Goal: Use online tool/utility: Utilize a website feature to perform a specific function

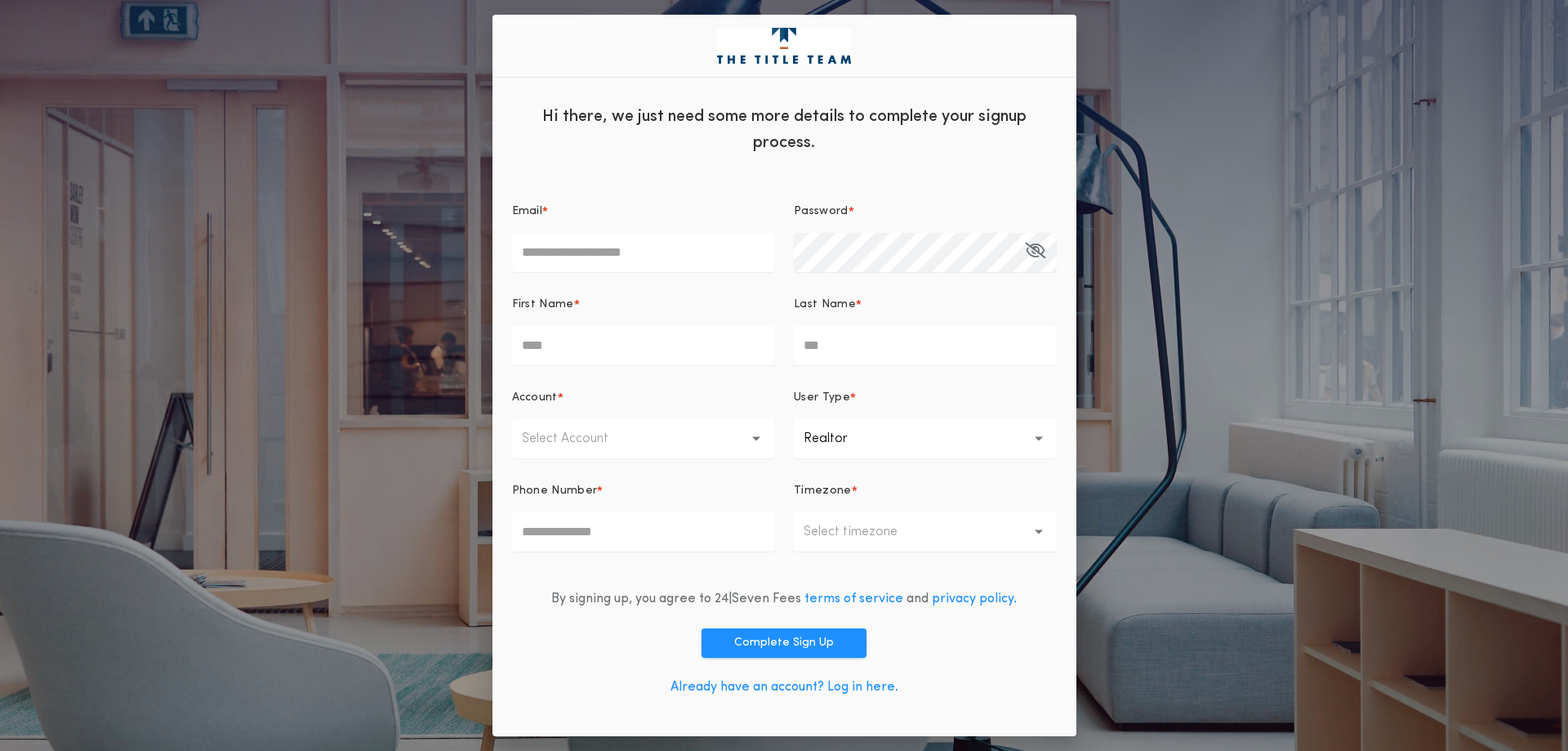
click at [572, 254] on input "Email *" at bounding box center [644, 253] width 263 height 39
type input "**********"
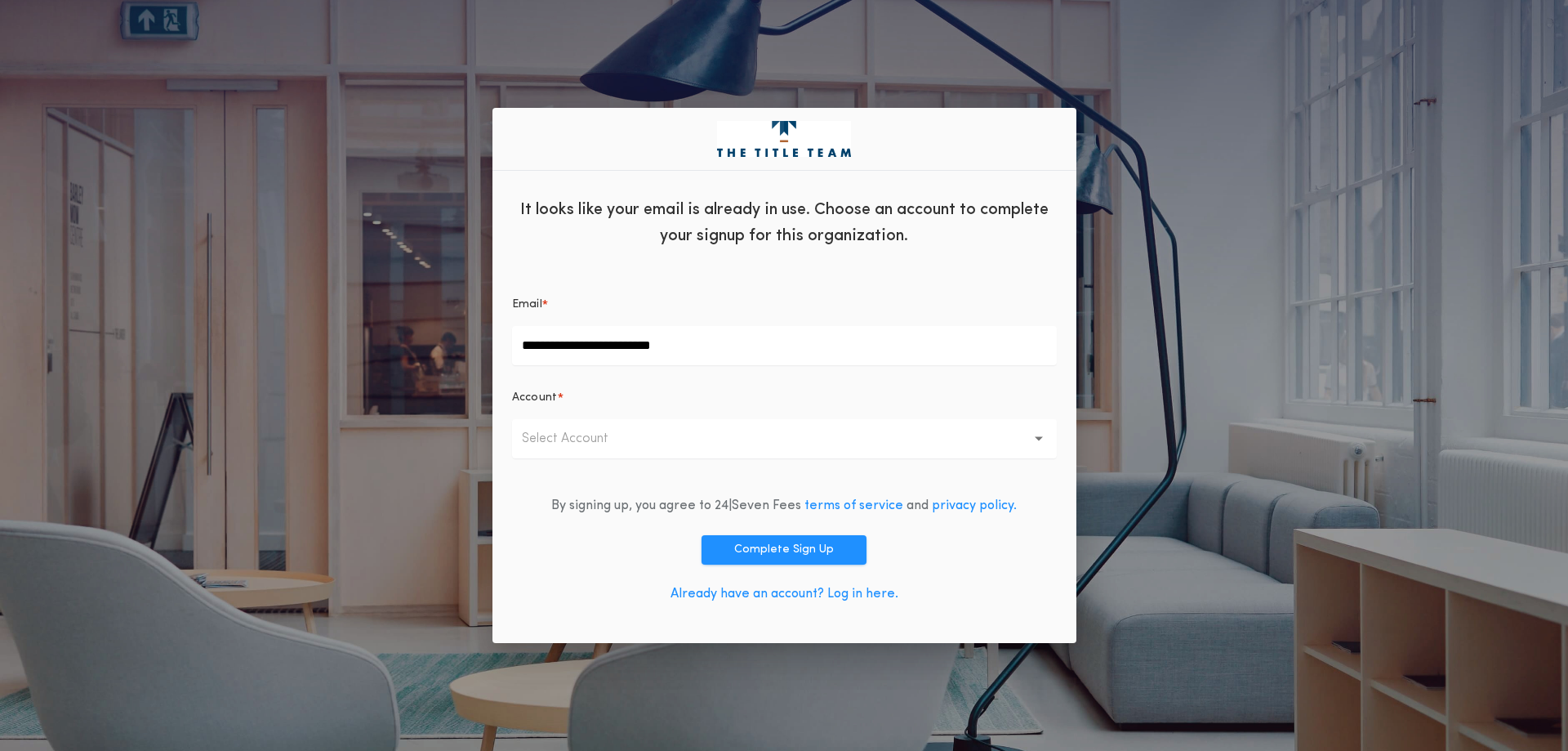
click at [1038, 437] on icon "button" at bounding box center [1039, 438] width 9 height 4
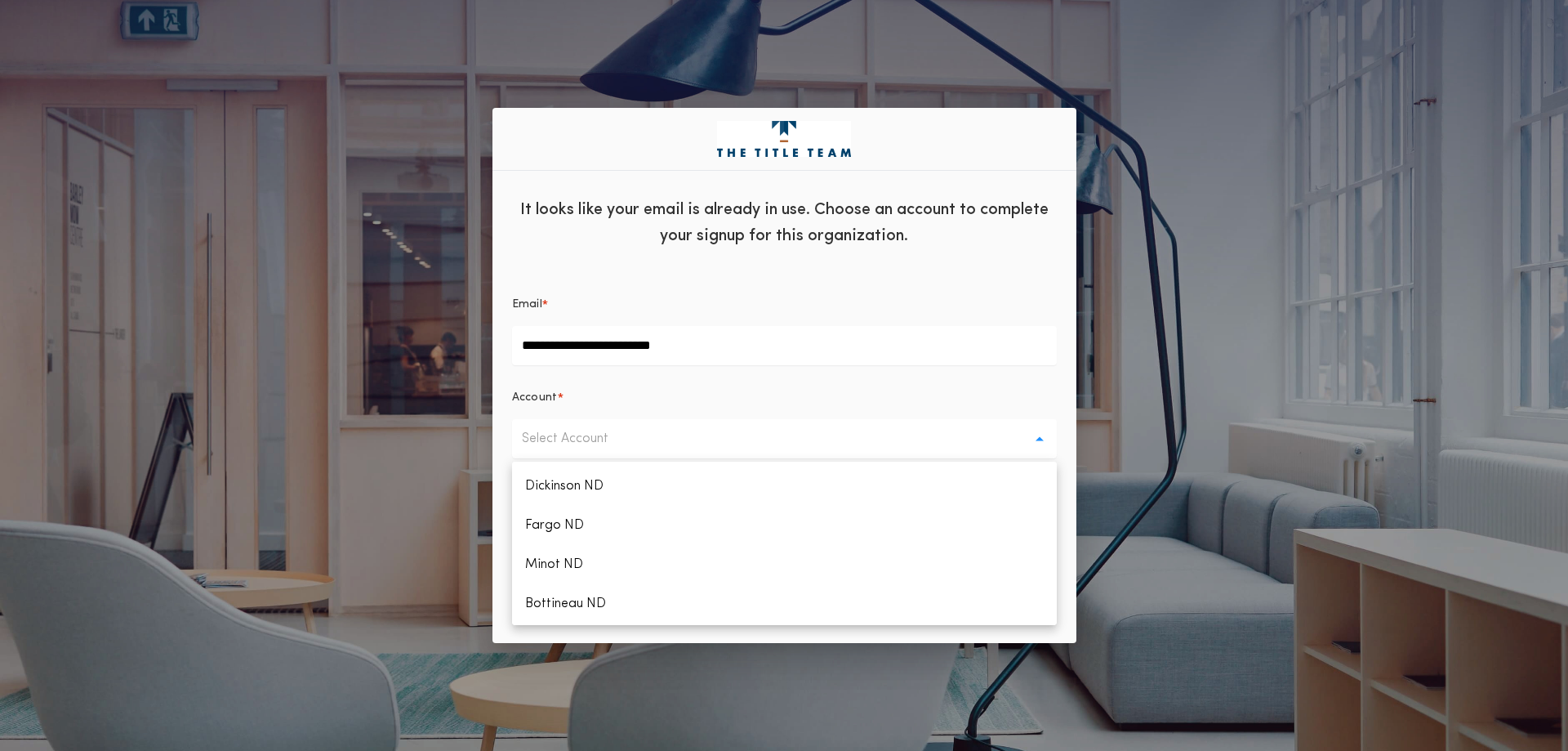
scroll to position [899, 0]
click at [536, 525] on p "Fargo ND" at bounding box center [784, 523] width 545 height 39
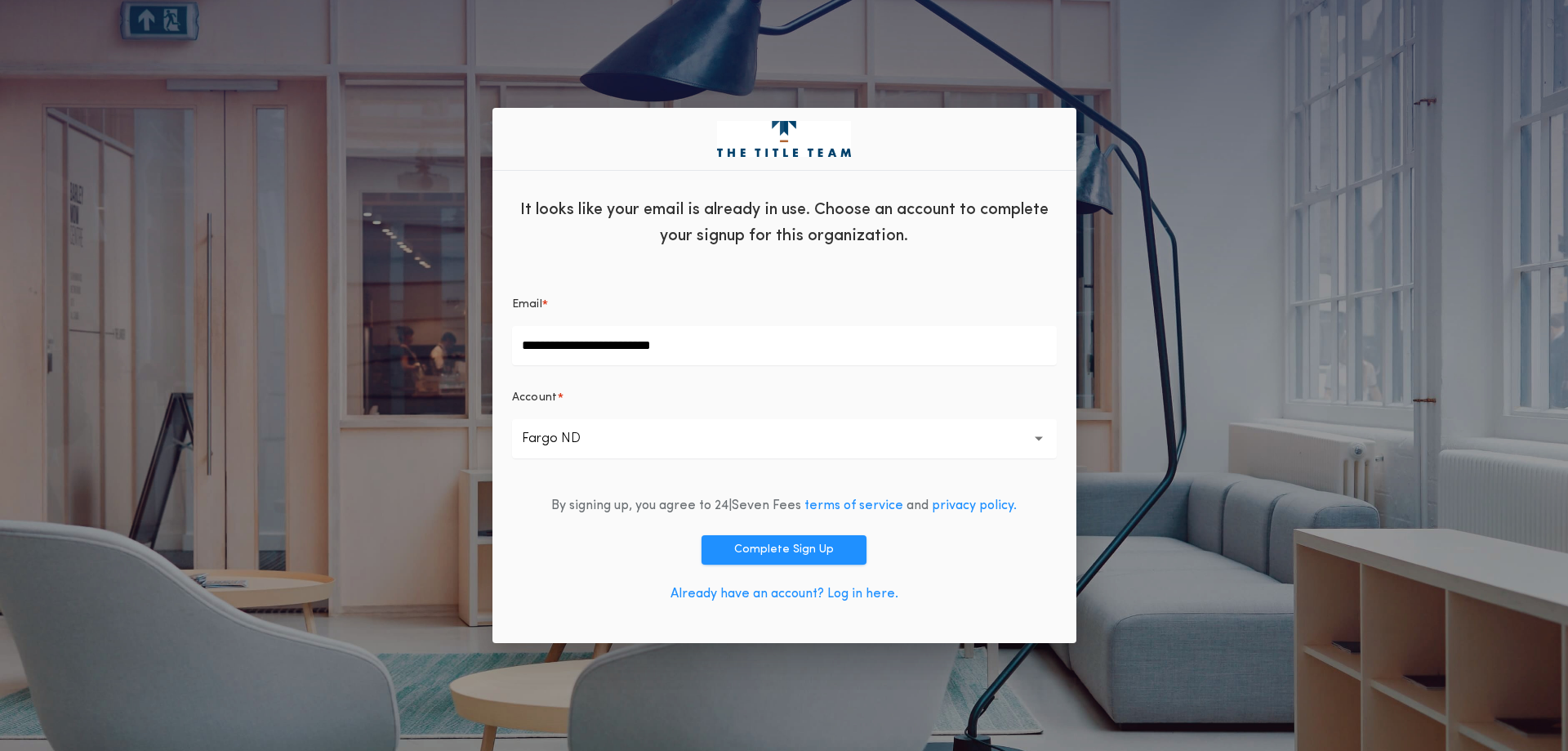
click at [1037, 438] on icon "button" at bounding box center [1039, 438] width 9 height 4
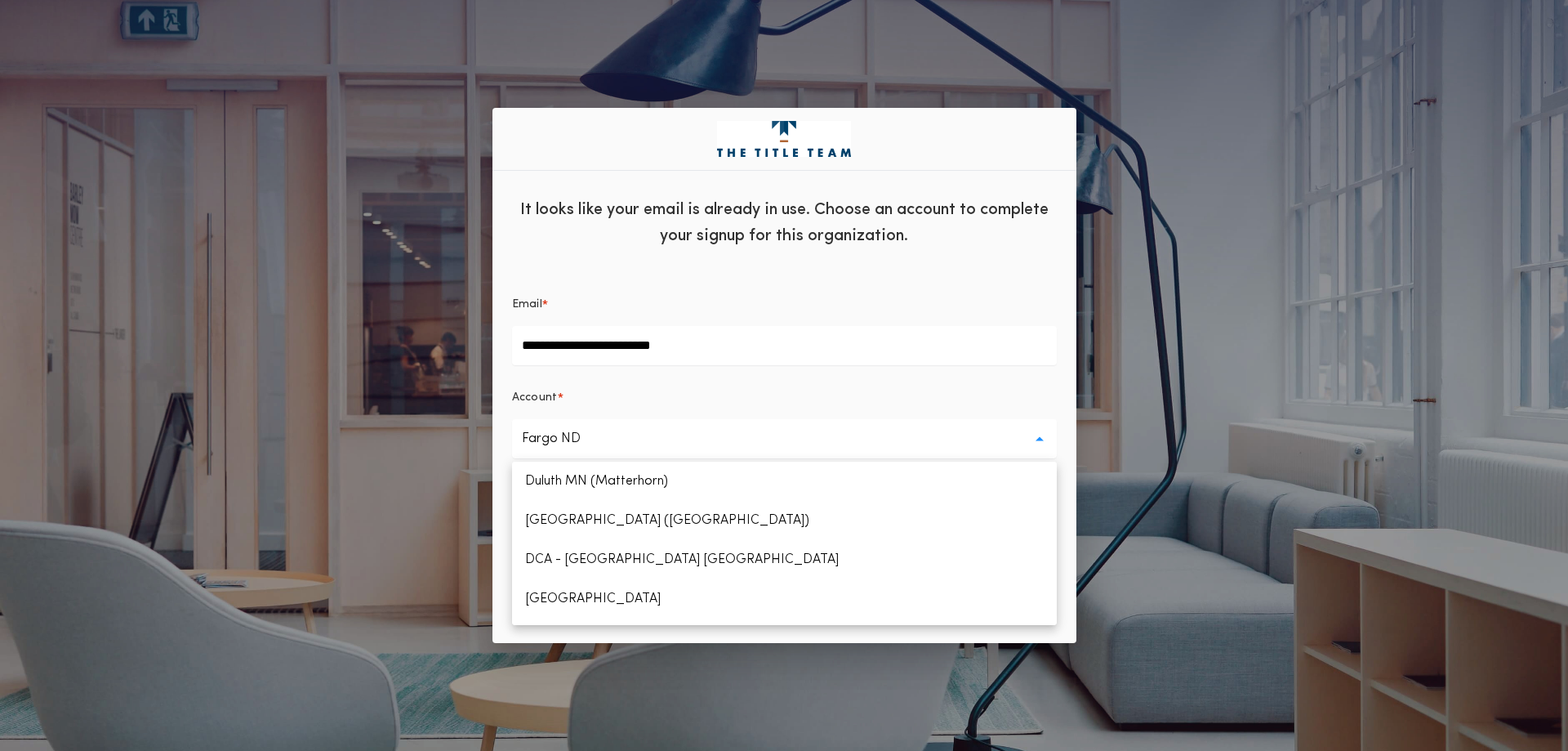
scroll to position [817, 0]
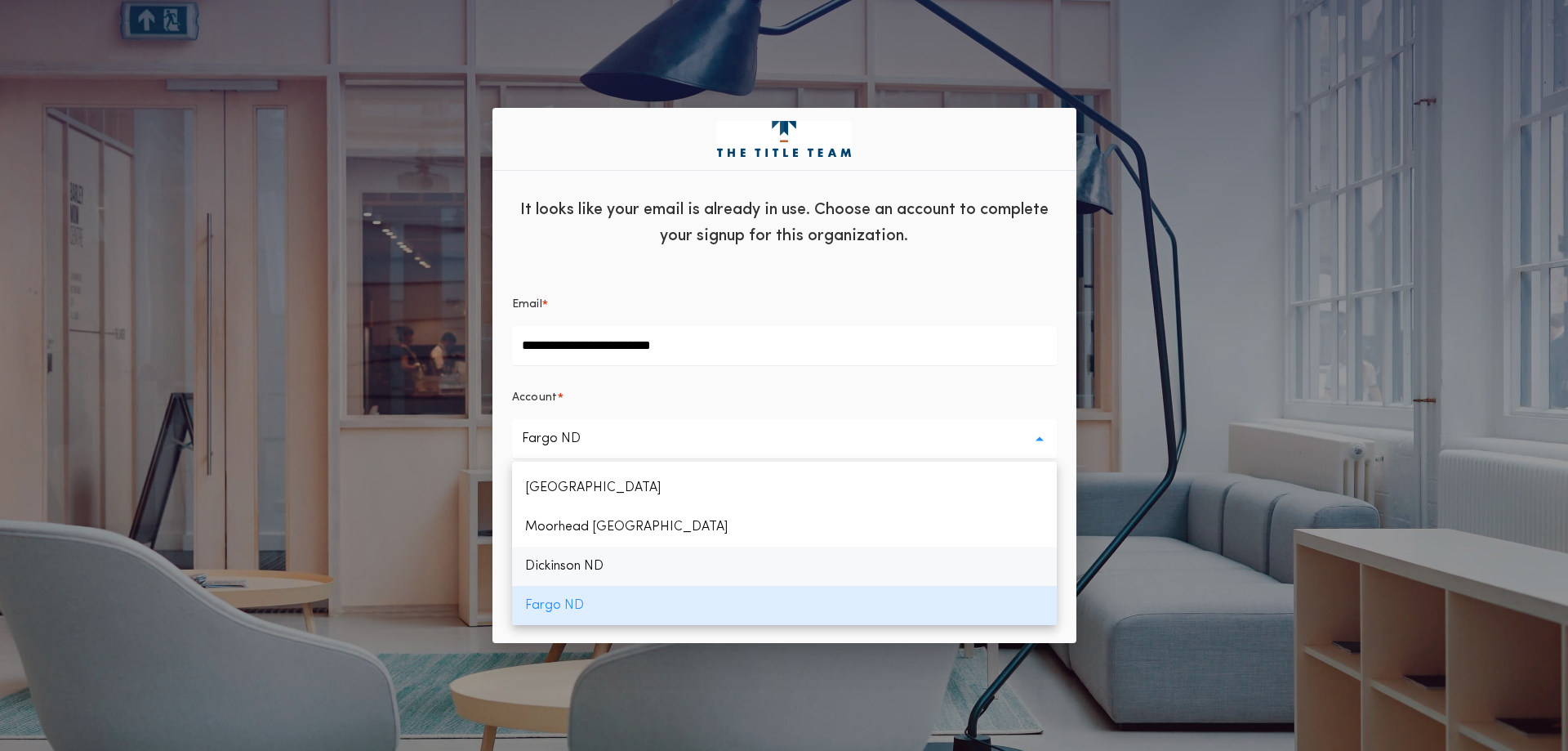
click at [573, 566] on p "Dickinson ND" at bounding box center [784, 566] width 545 height 39
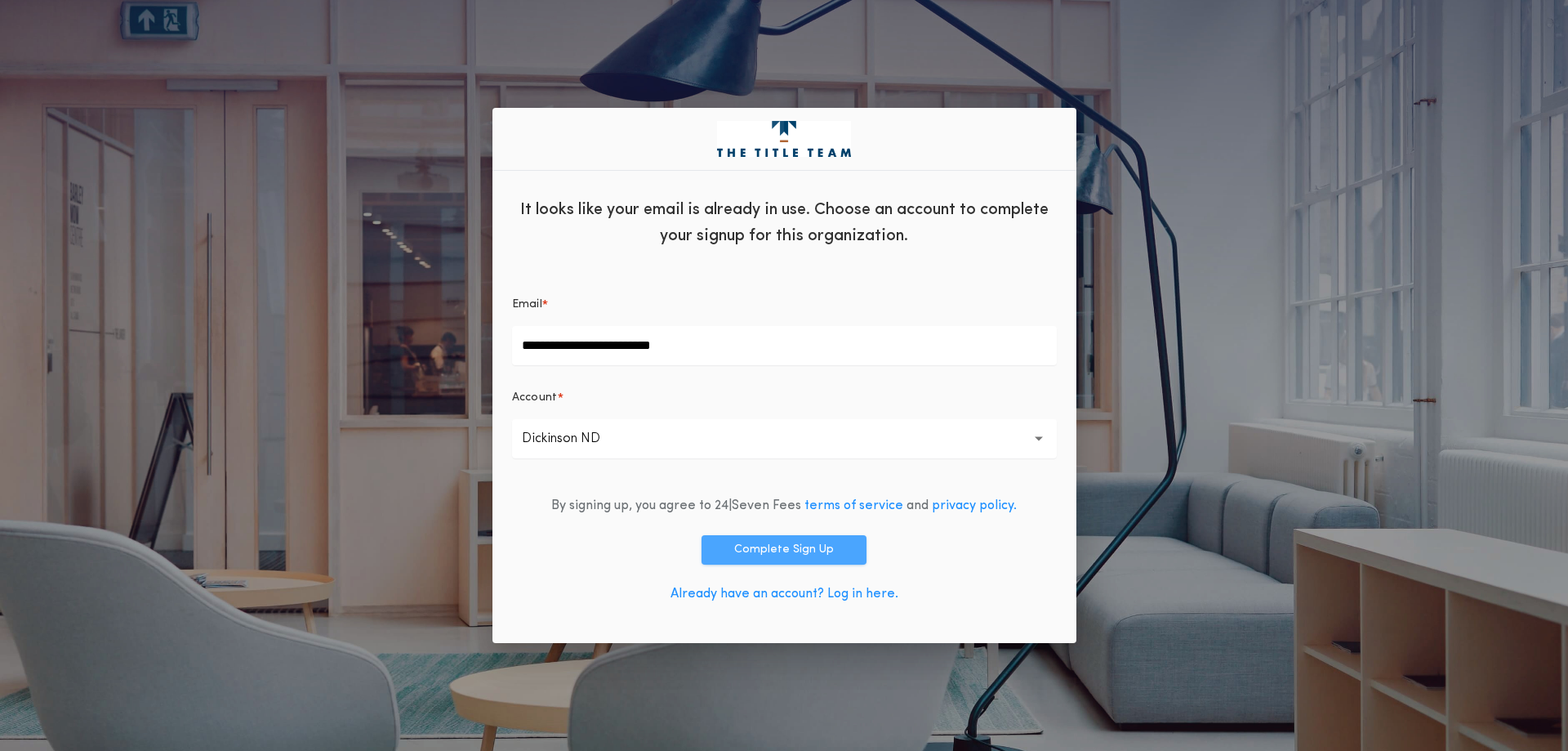
click at [795, 548] on button "Complete Sign Up" at bounding box center [784, 550] width 165 height 29
click at [860, 595] on link "Already have an account? Log in here." at bounding box center [784, 594] width 228 height 13
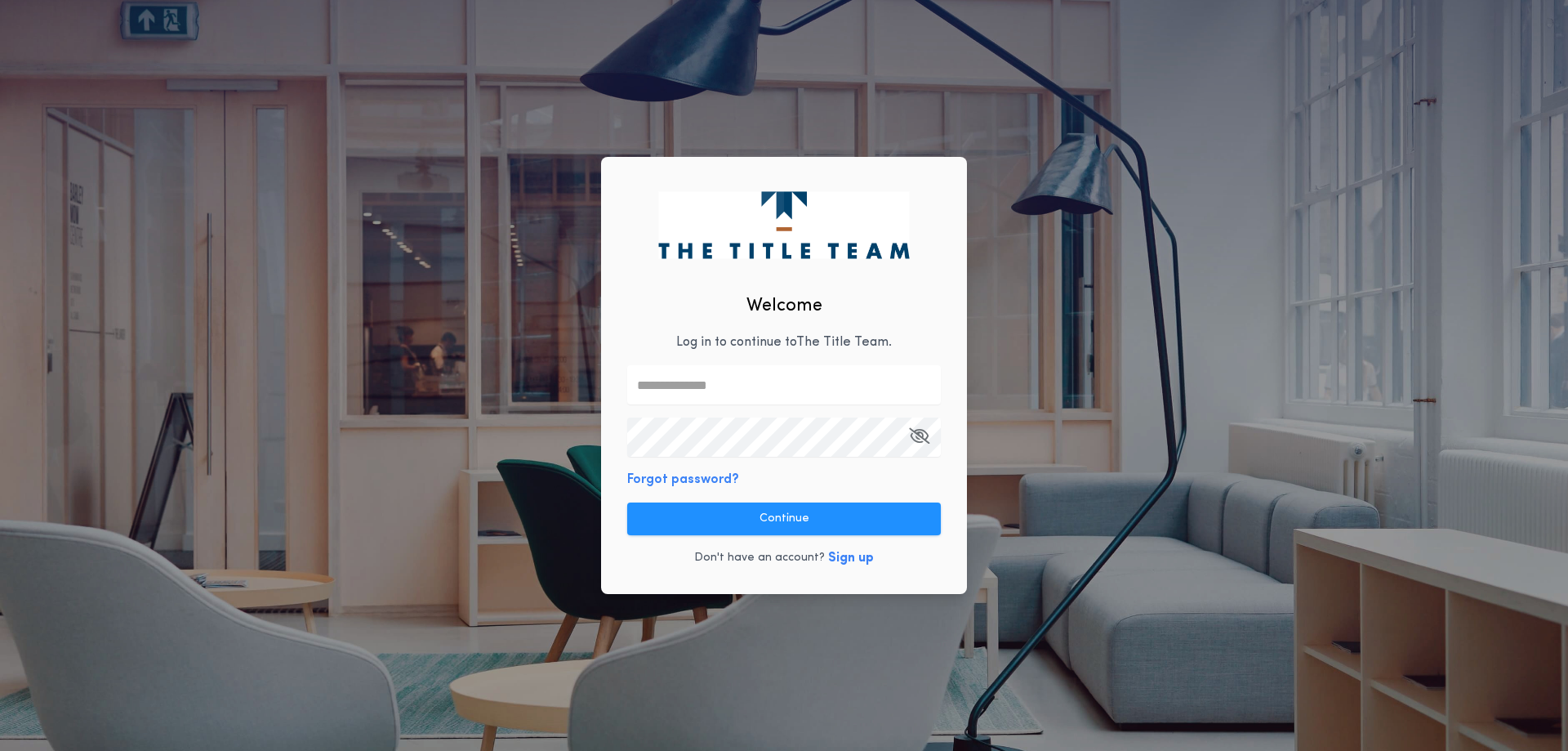
click at [738, 380] on input "text" at bounding box center [784, 384] width 314 height 39
type input "**********"
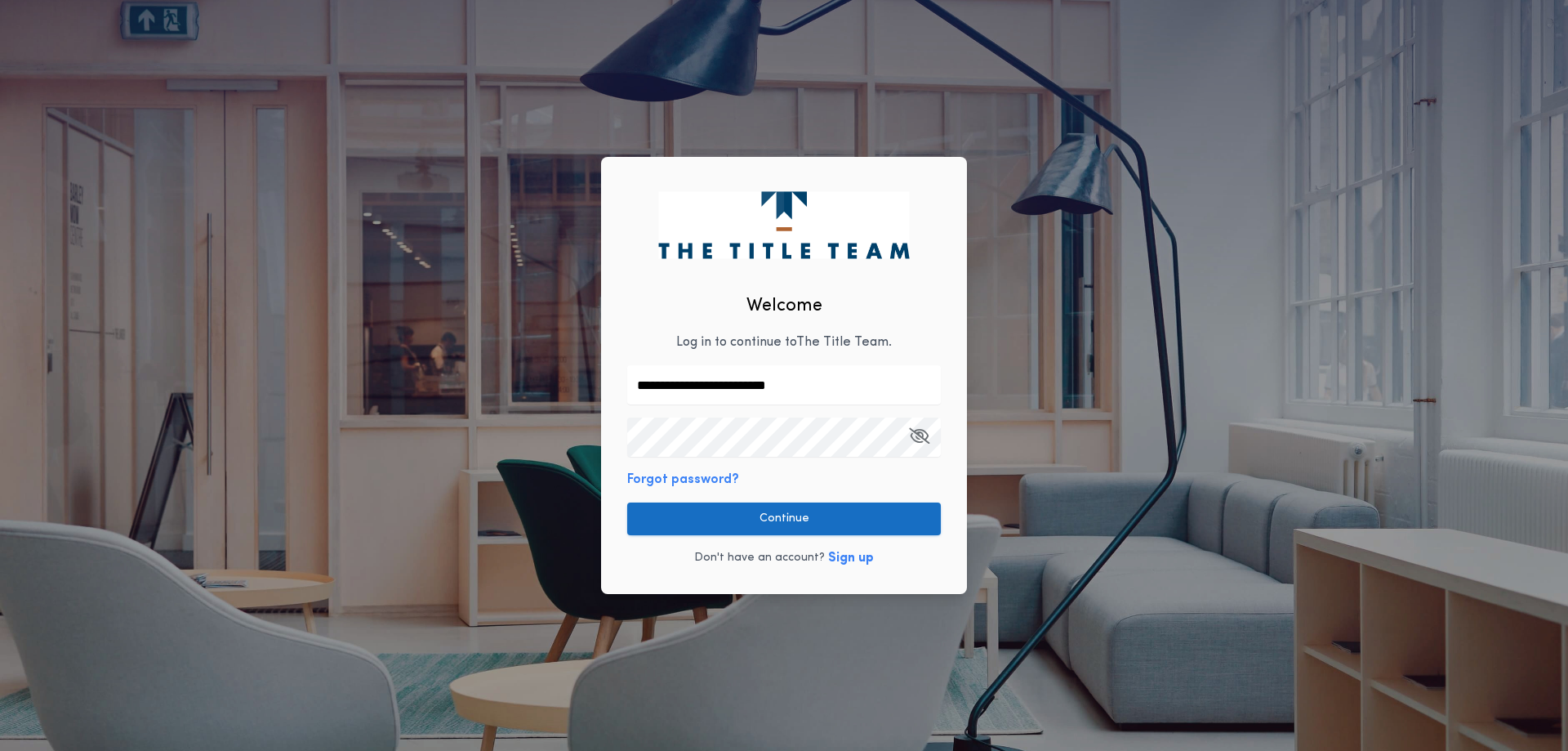
click at [775, 518] on button "Continue" at bounding box center [784, 519] width 314 height 33
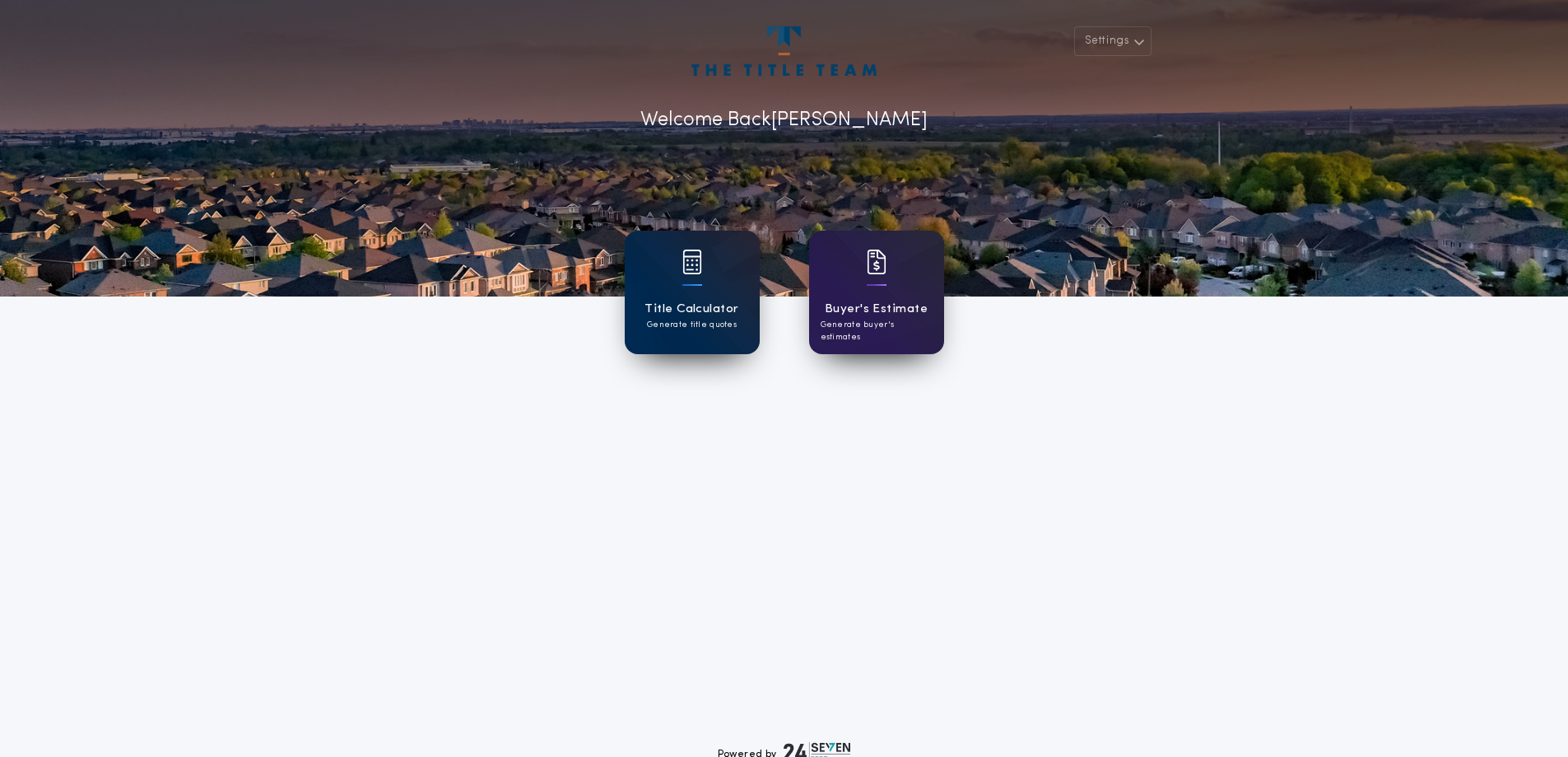
click at [695, 314] on h1 "Title Calculator" at bounding box center [691, 309] width 93 height 19
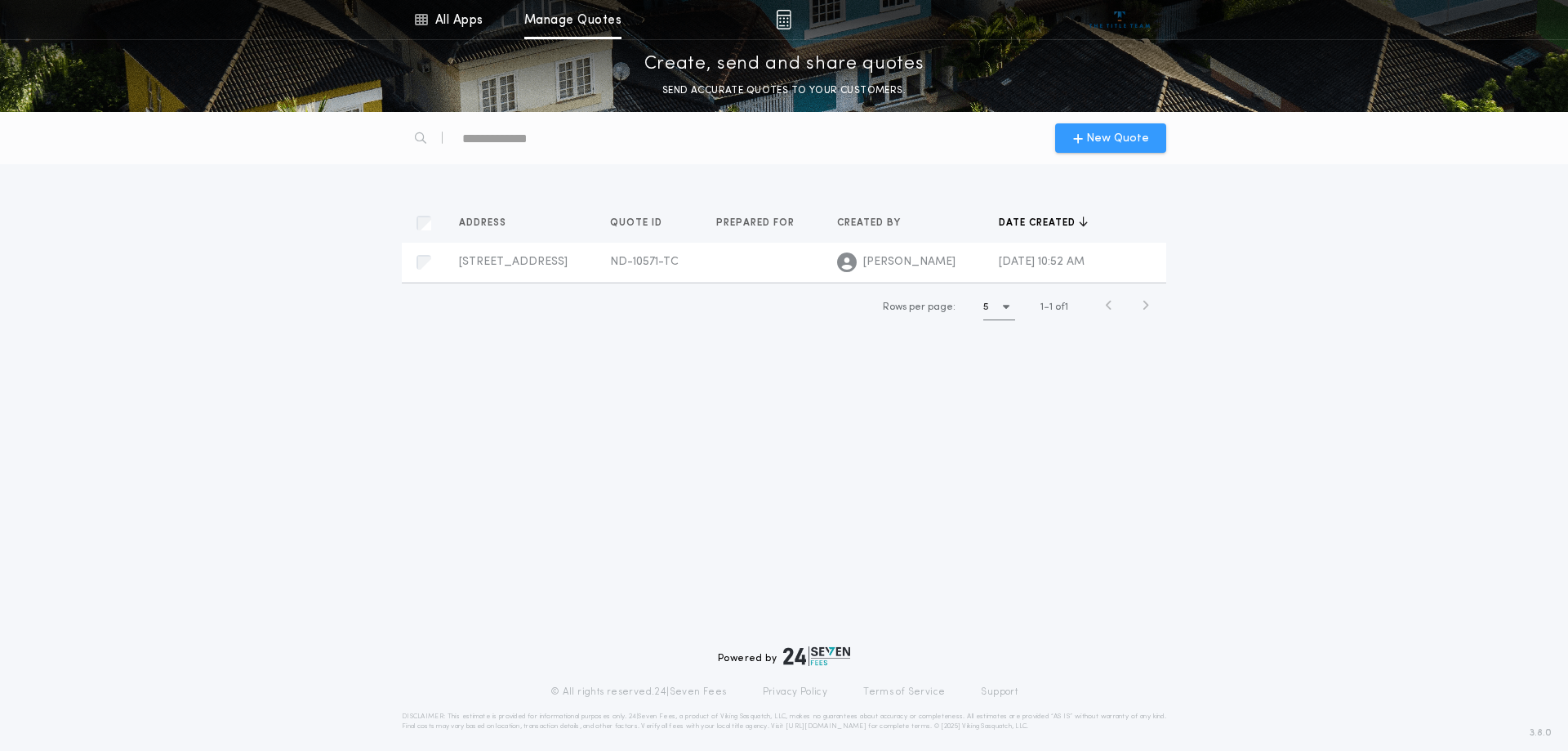
click at [1096, 131] on span "New Quote" at bounding box center [1117, 138] width 63 height 17
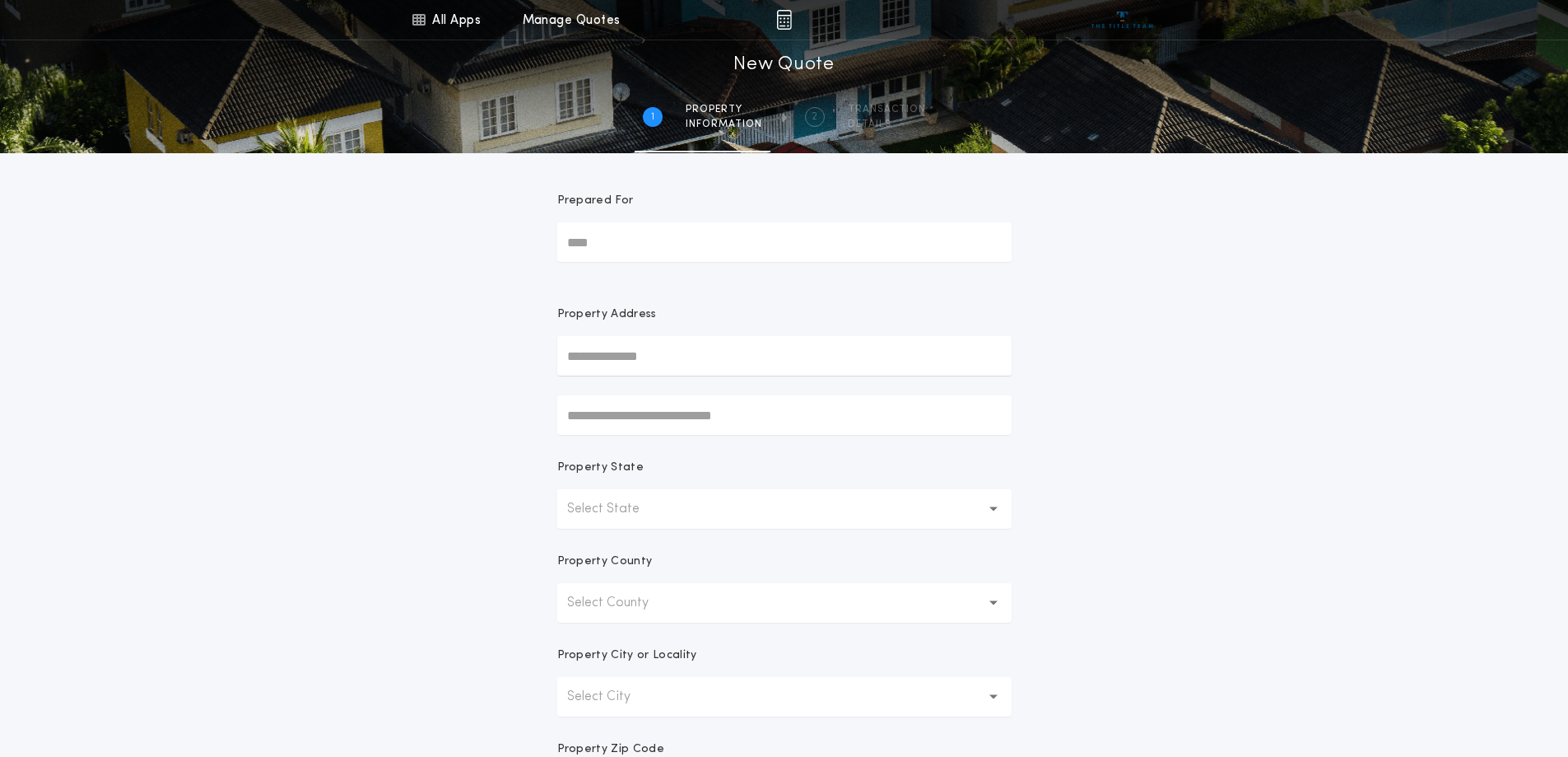
click at [589, 240] on input "Prepared For" at bounding box center [784, 242] width 454 height 39
click at [661, 246] on input "Prepared For" at bounding box center [784, 242] width 454 height 39
type input "**********"
click at [685, 362] on input "text" at bounding box center [784, 355] width 454 height 39
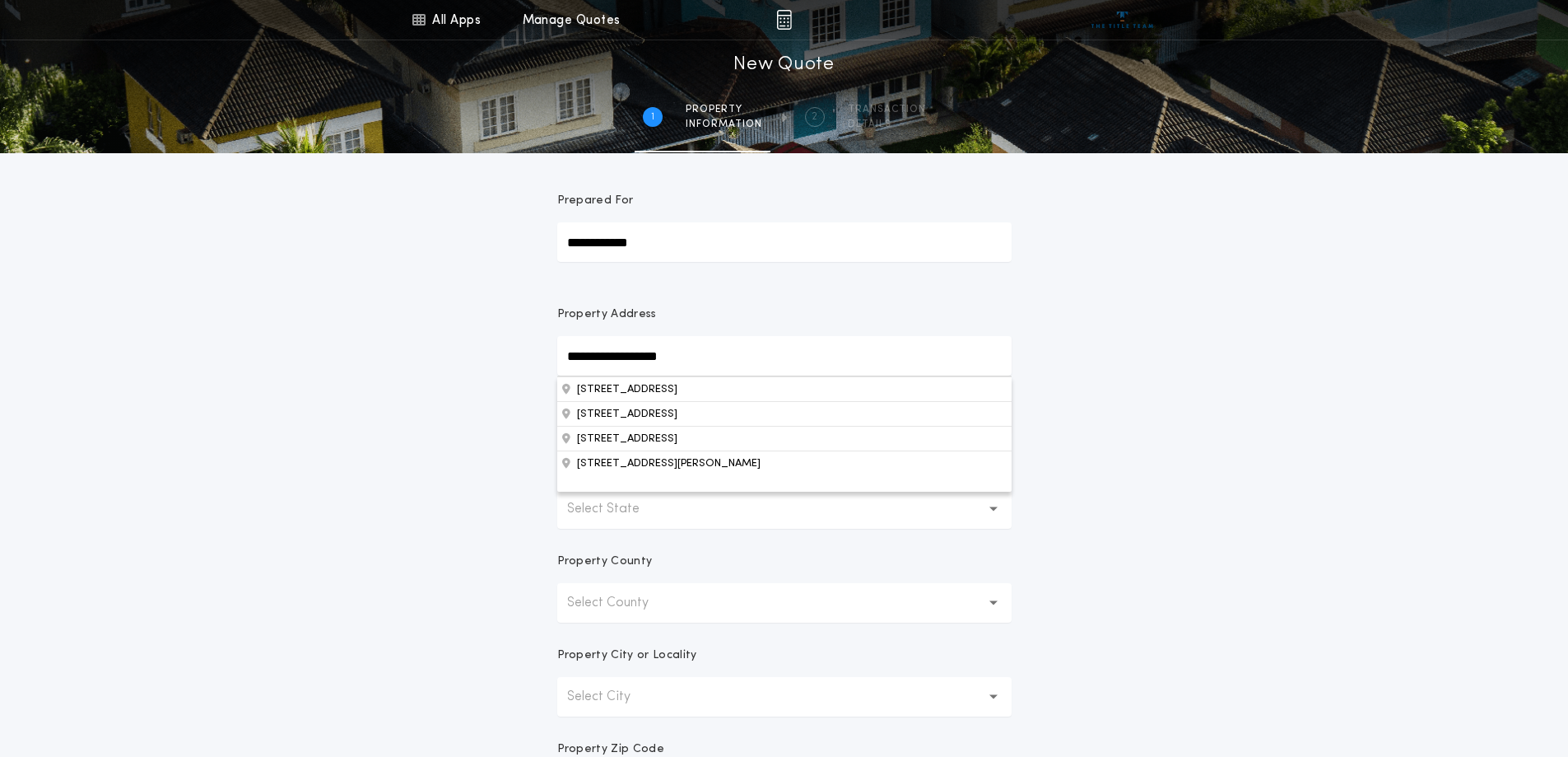
type input "**********"
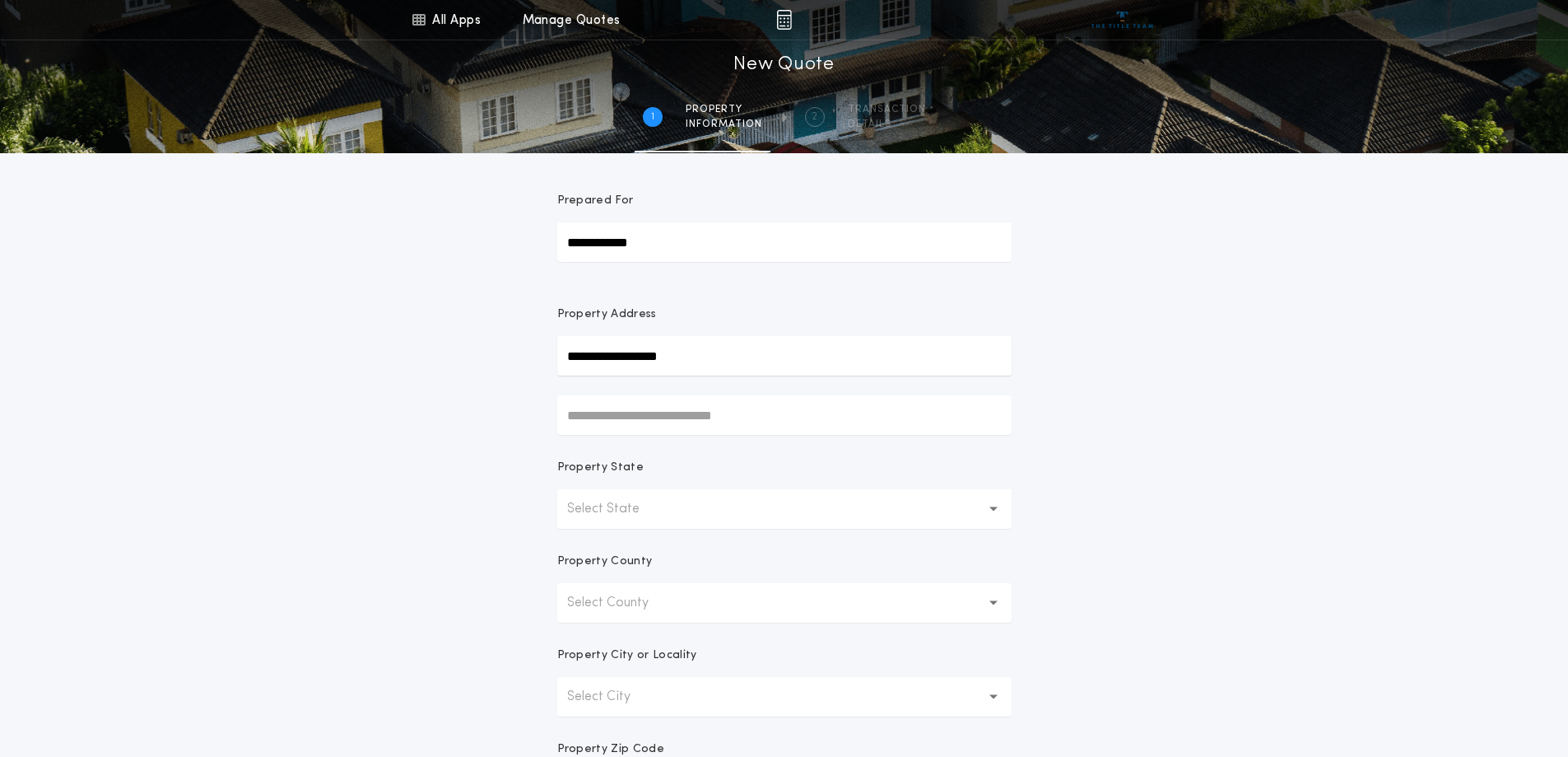
click at [1308, 451] on div "**********" at bounding box center [784, 470] width 1568 height 941
click at [888, 505] on button "Select State" at bounding box center [784, 509] width 454 height 39
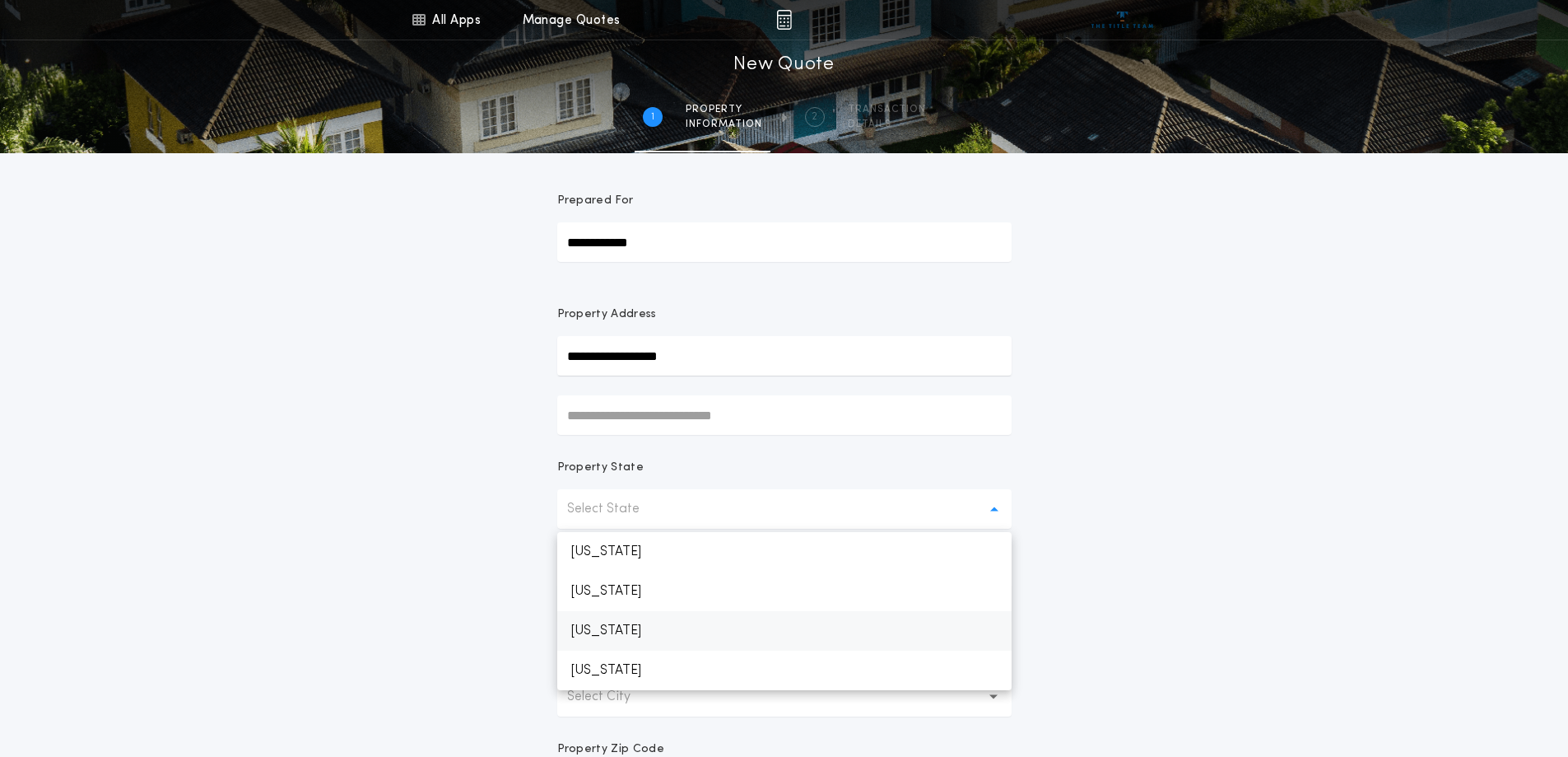
click at [851, 628] on p "[US_STATE]" at bounding box center [784, 631] width 454 height 39
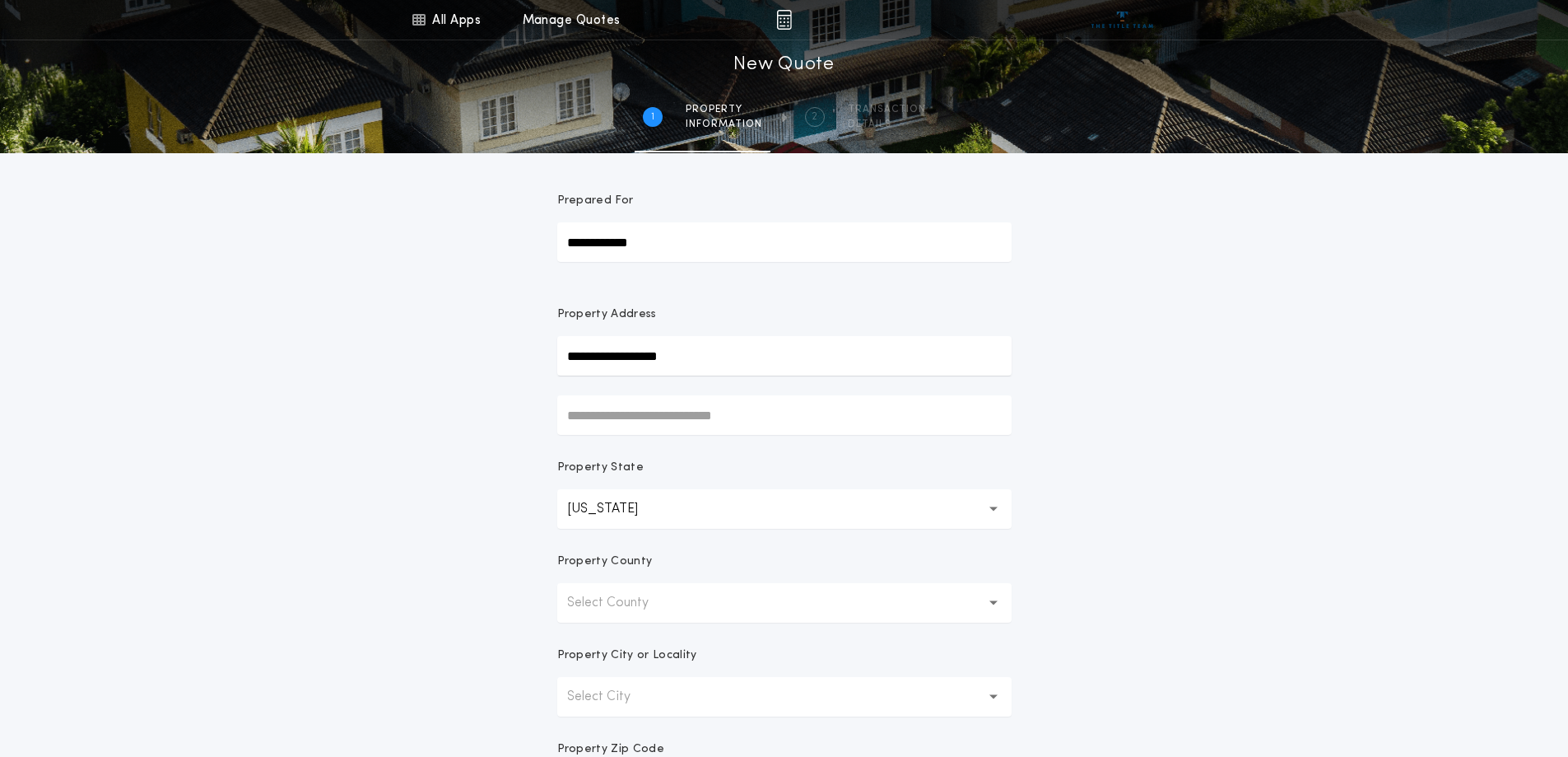
click at [777, 596] on button "Select County" at bounding box center [784, 603] width 454 height 39
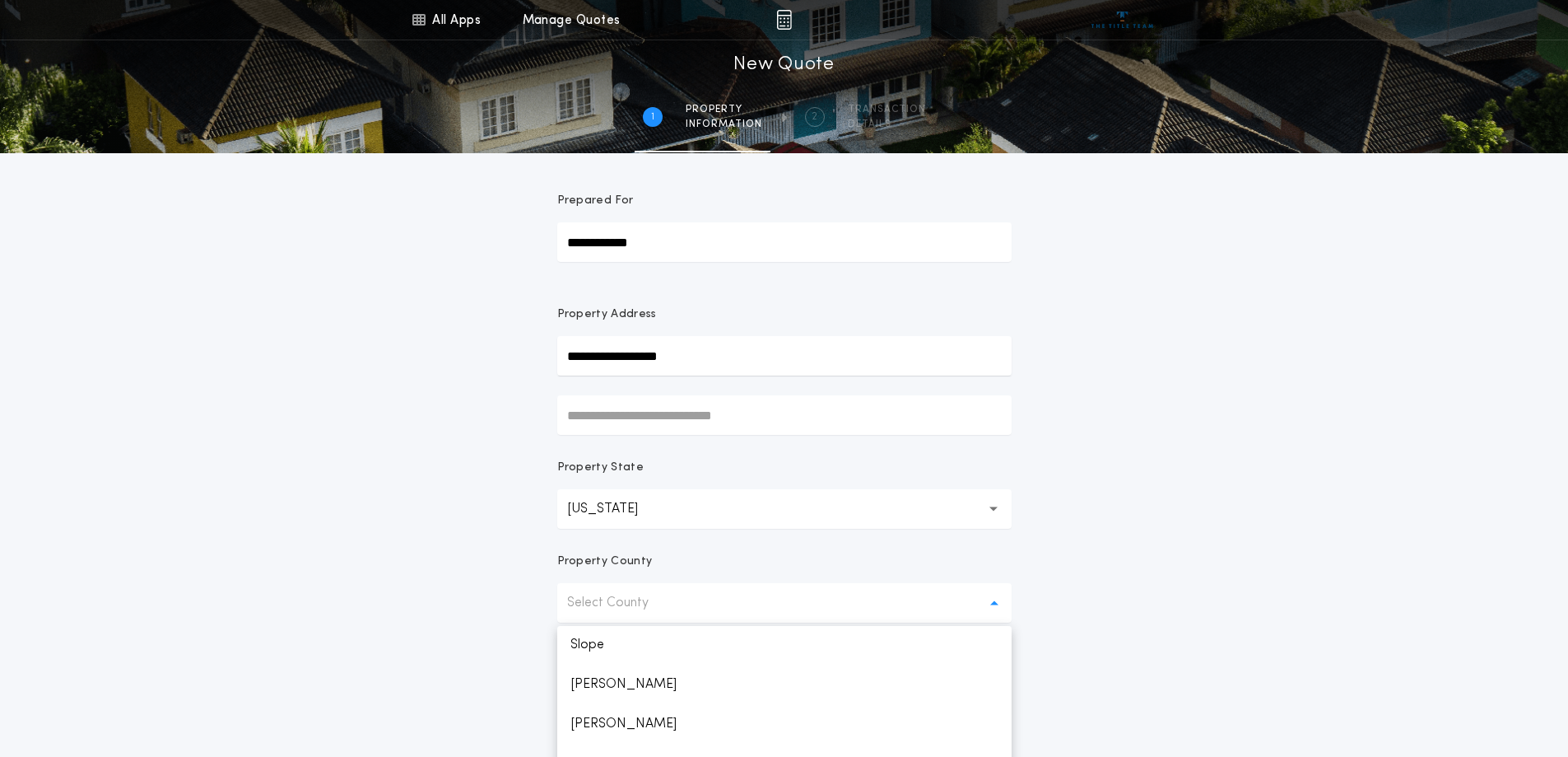
scroll to position [1730, 0]
click at [703, 664] on p "[PERSON_NAME]" at bounding box center [784, 655] width 454 height 39
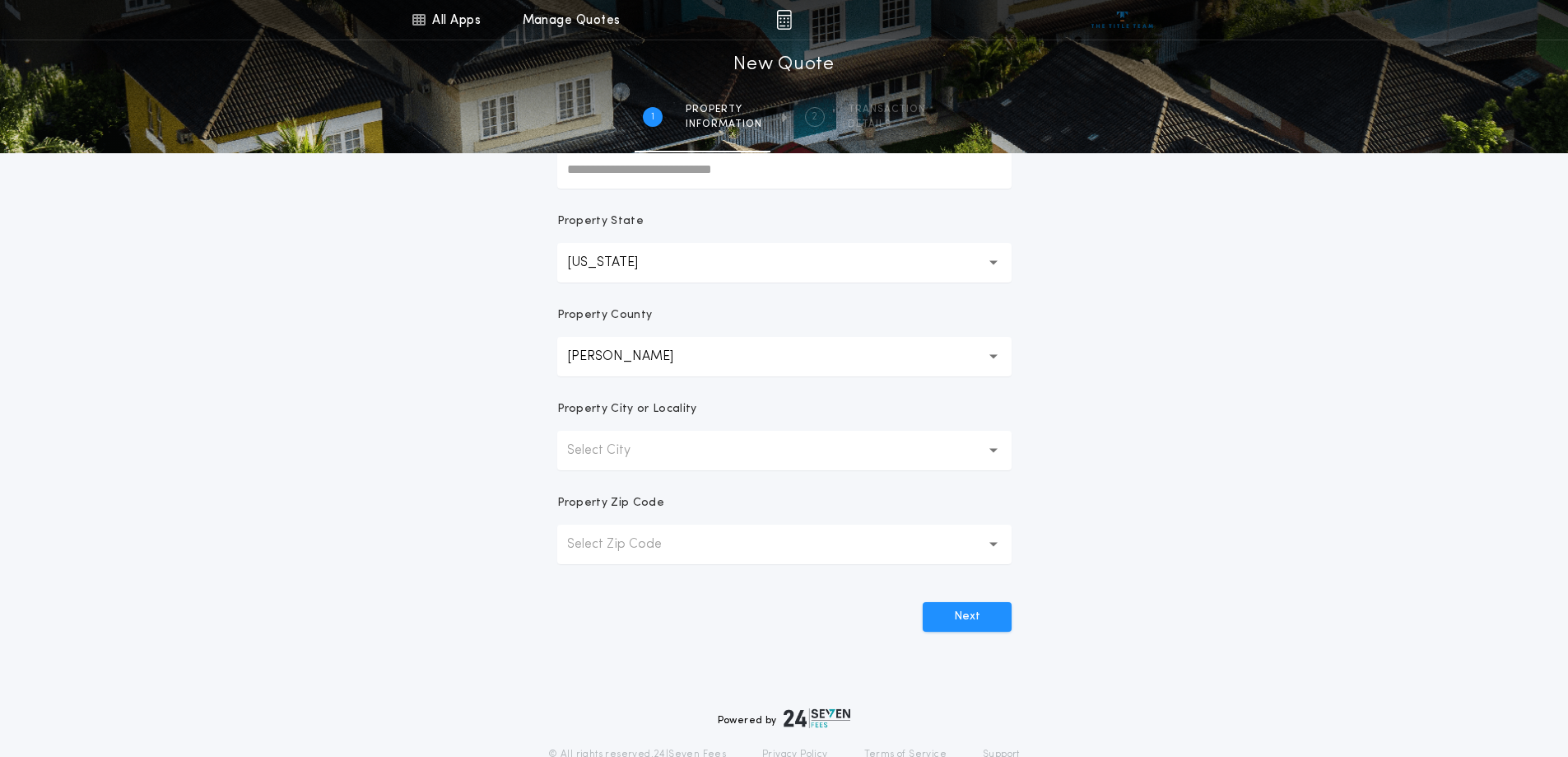
scroll to position [247, 0]
click at [966, 448] on button "Select City" at bounding box center [784, 450] width 454 height 39
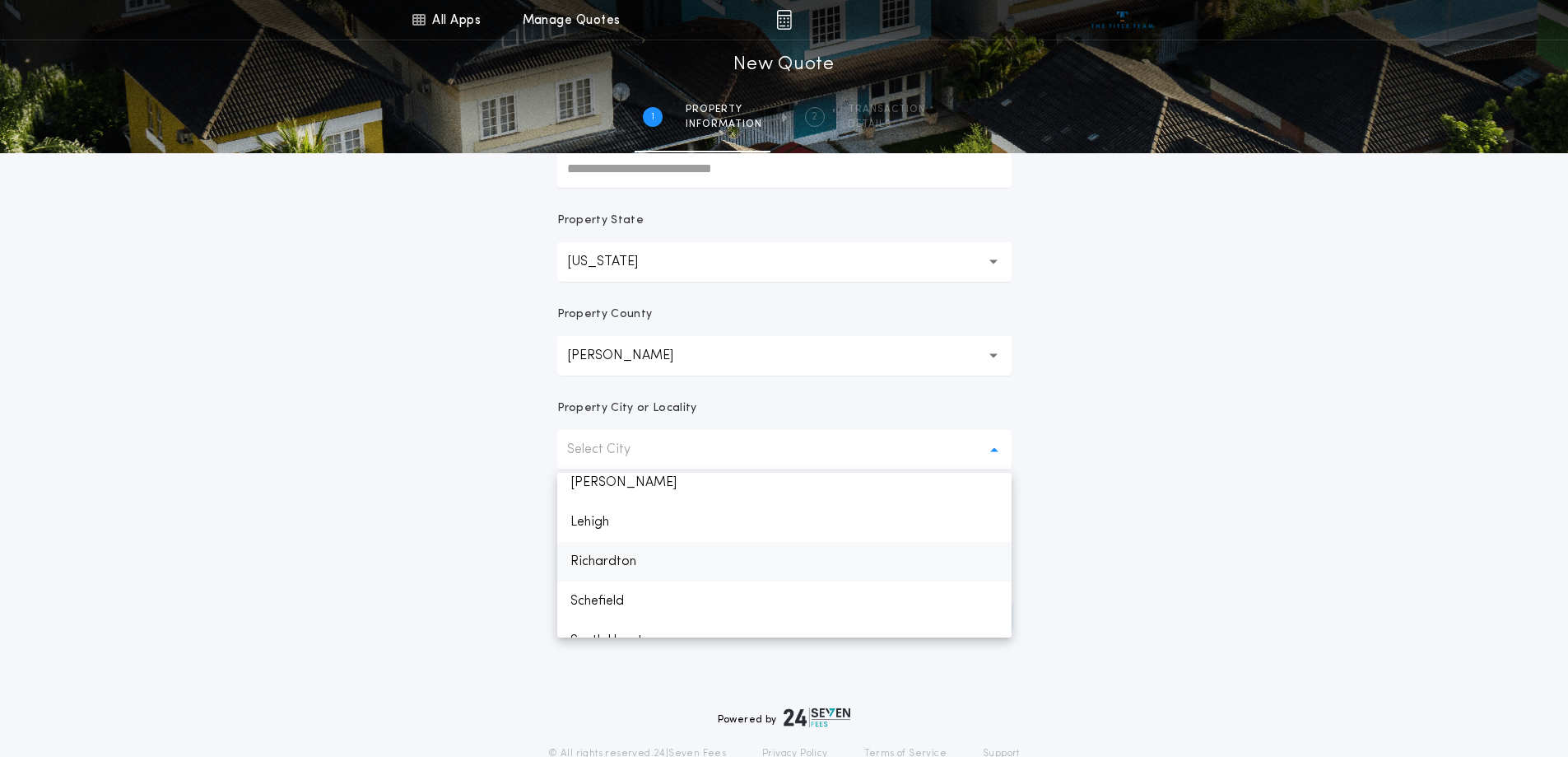
click at [608, 566] on p "Richardton" at bounding box center [784, 561] width 454 height 39
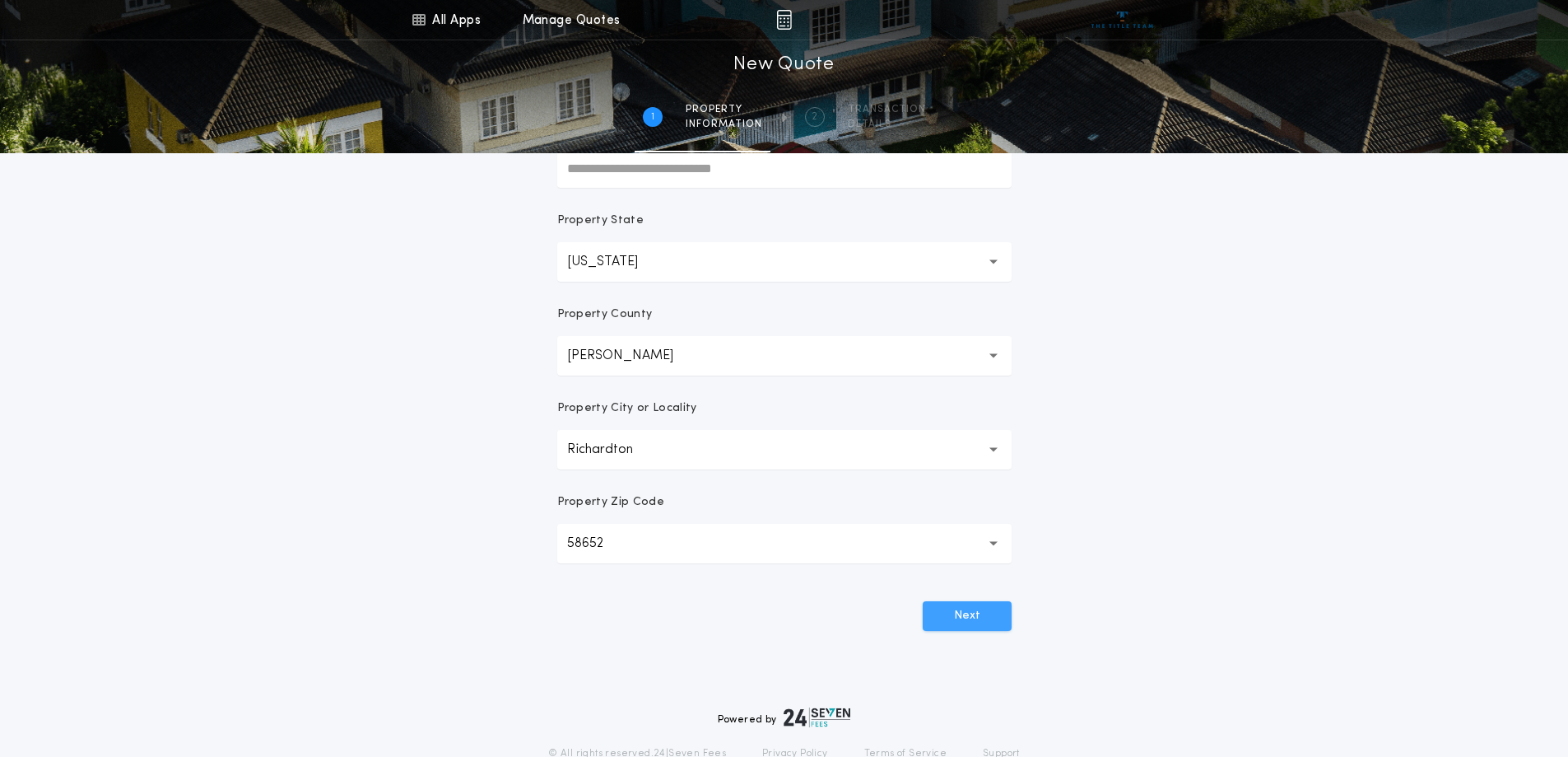
click at [977, 621] on button "Next" at bounding box center [967, 615] width 89 height 29
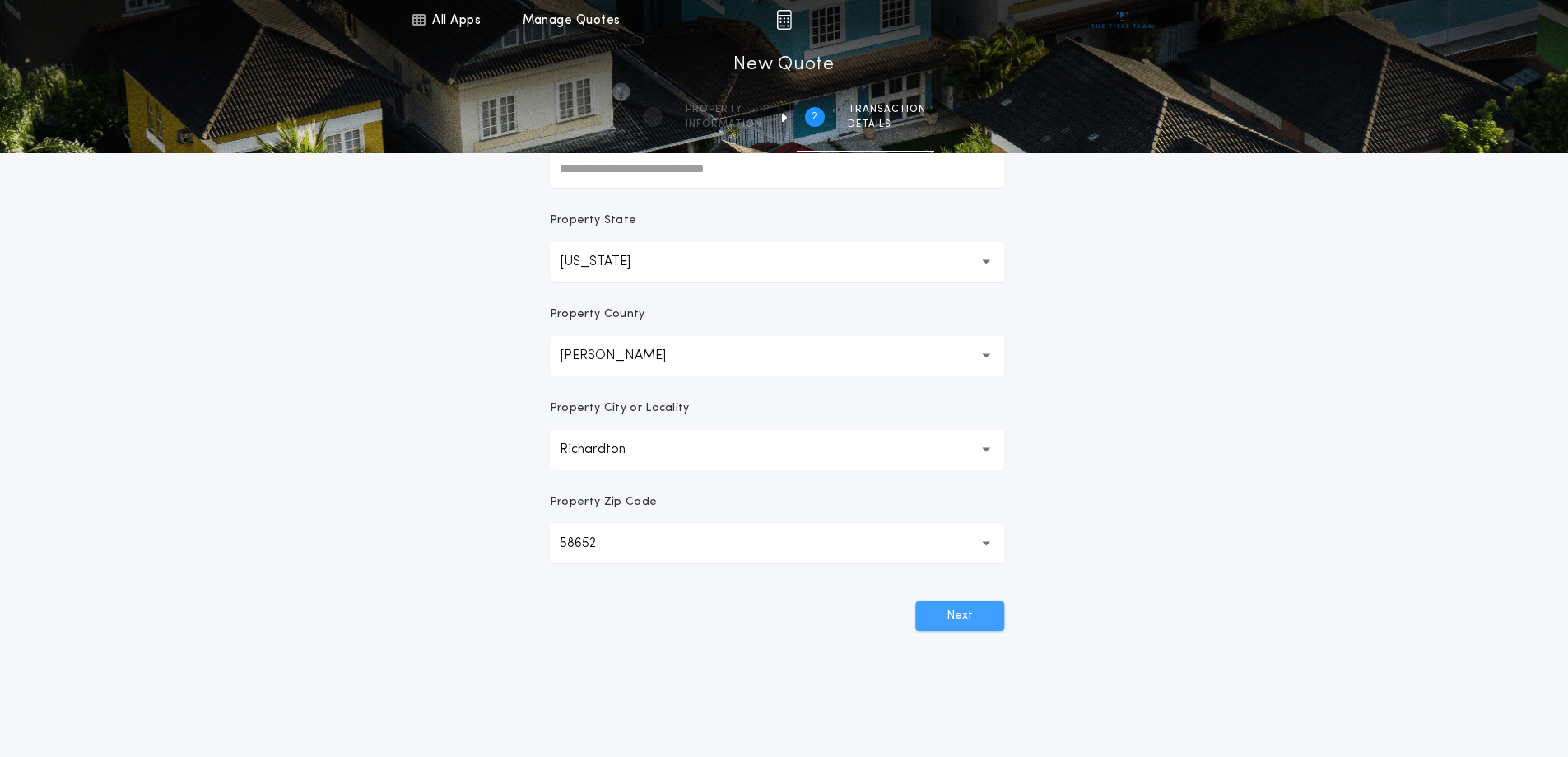
scroll to position [0, 0]
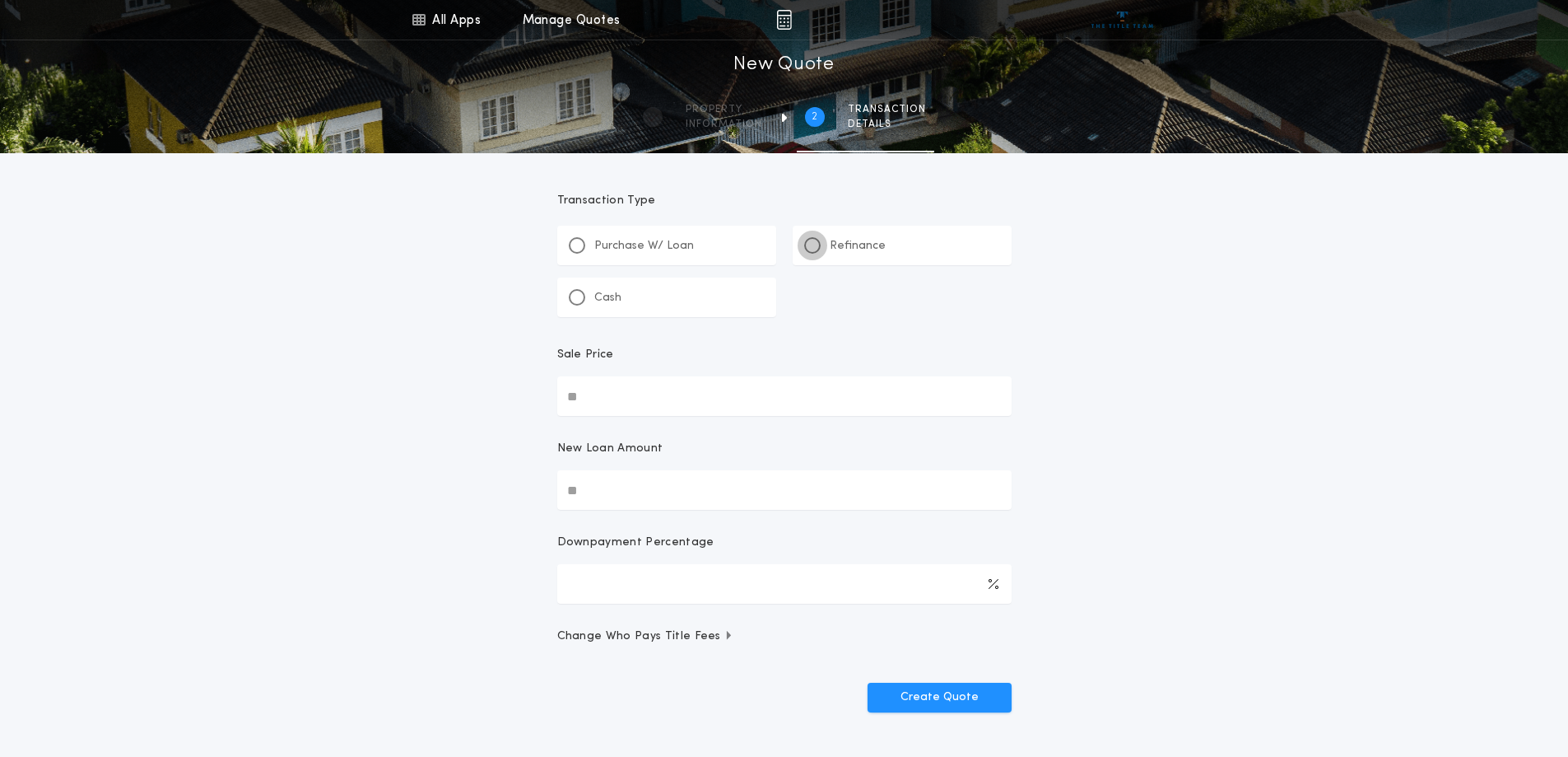
click at [809, 248] on div at bounding box center [812, 245] width 8 height 8
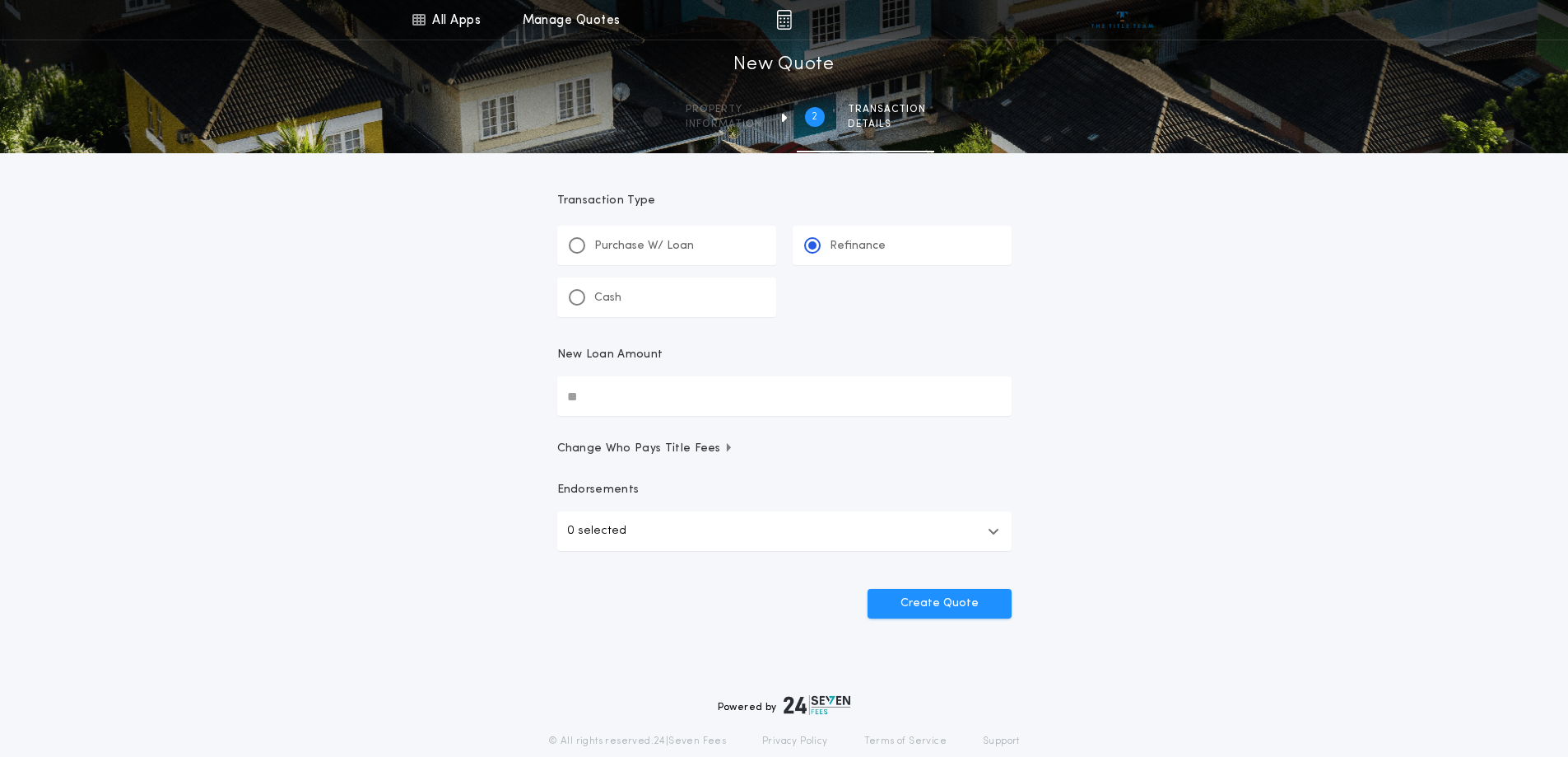
click at [620, 387] on input "New Loan Amount" at bounding box center [784, 396] width 454 height 39
type input "********"
click at [995, 533] on icon "button" at bounding box center [993, 531] width 12 height 13
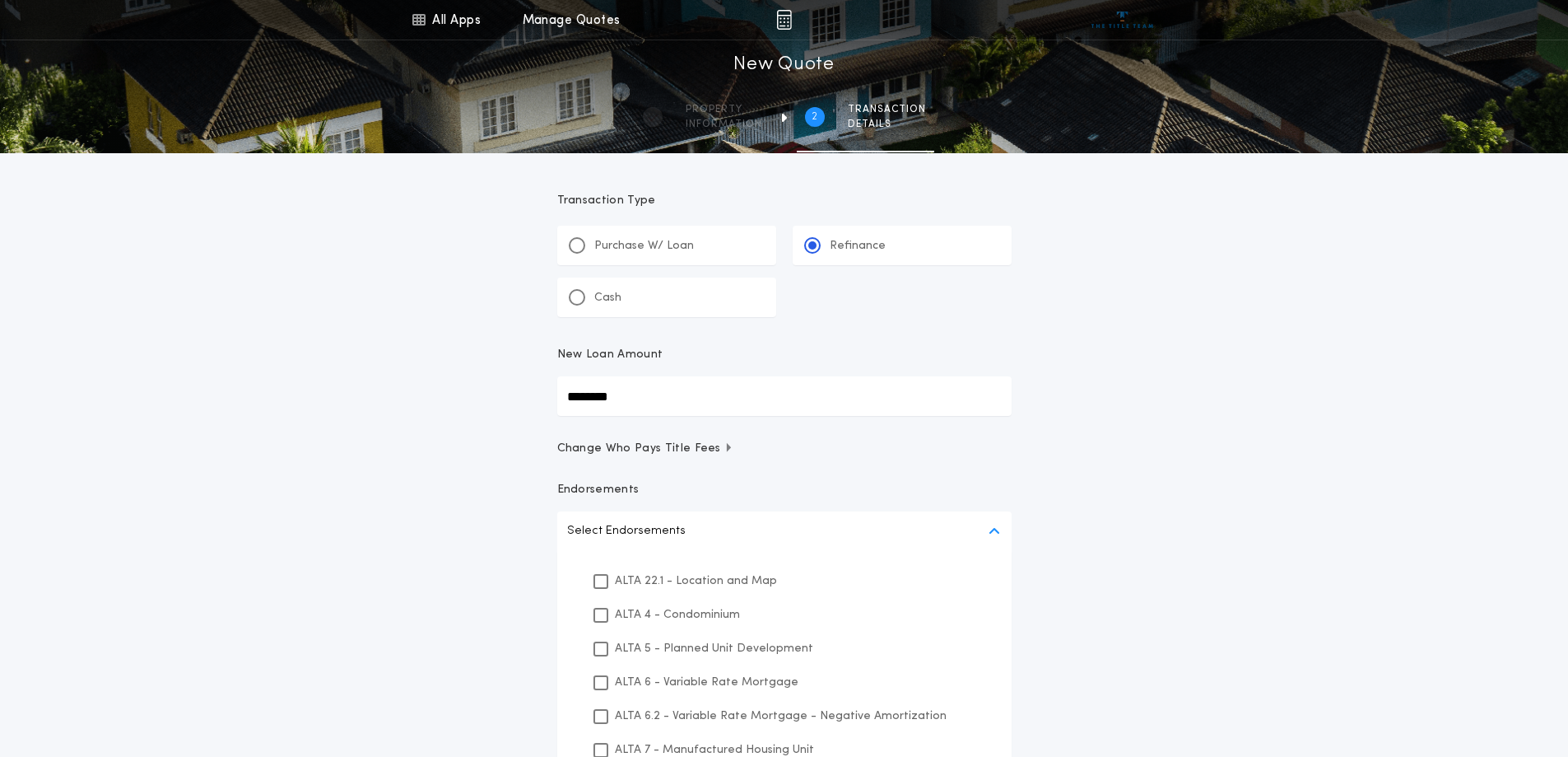
click at [995, 533] on icon "button" at bounding box center [993, 531] width 12 height 13
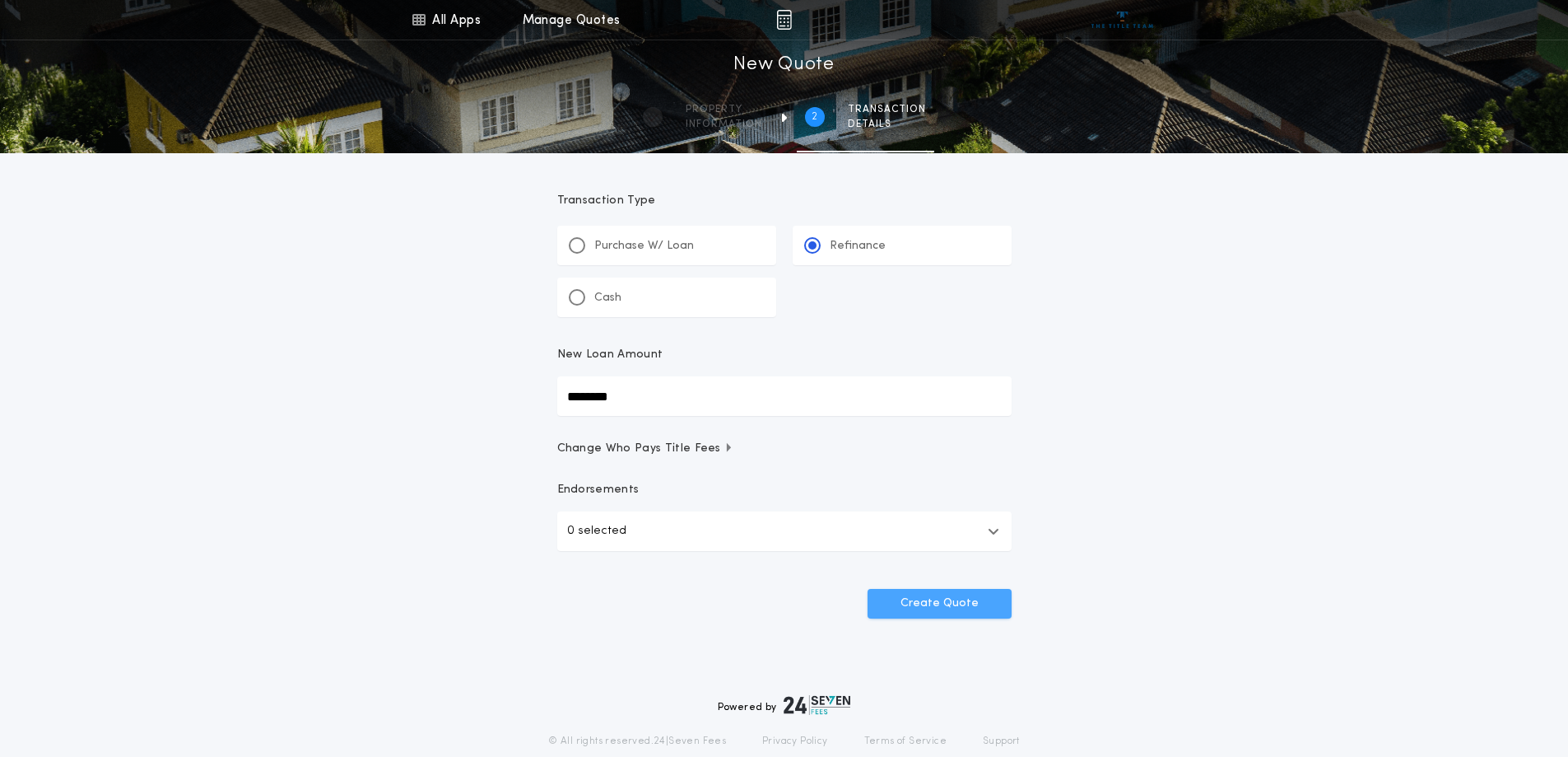
click at [963, 606] on button "Create Quote" at bounding box center [940, 603] width 144 height 29
